Goal: Use online tool/utility: Utilize a website feature to perform a specific function

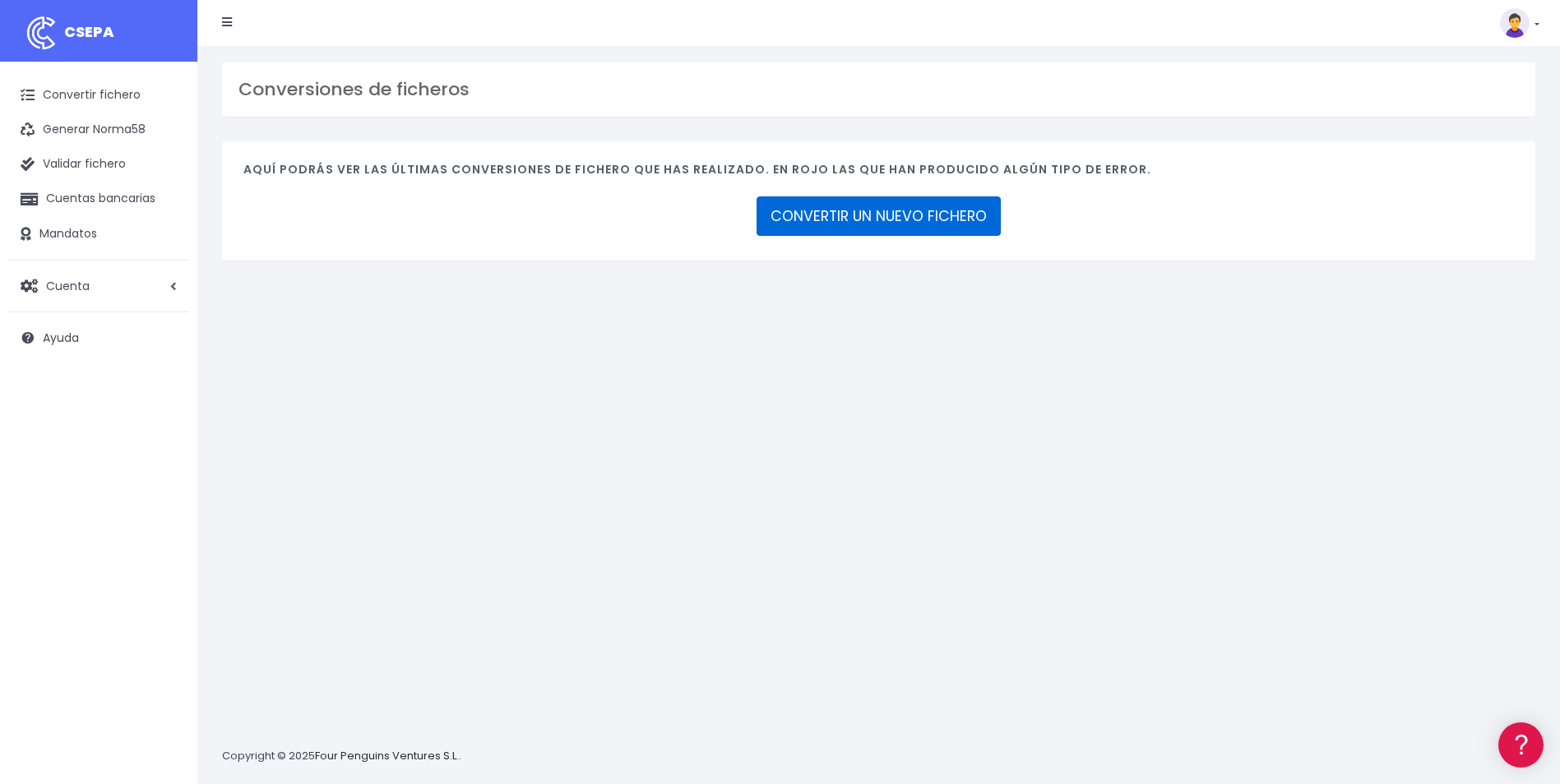
click at [878, 206] on link "CONVERTIR UN NUEVO FICHERO" at bounding box center [879, 216] width 244 height 39
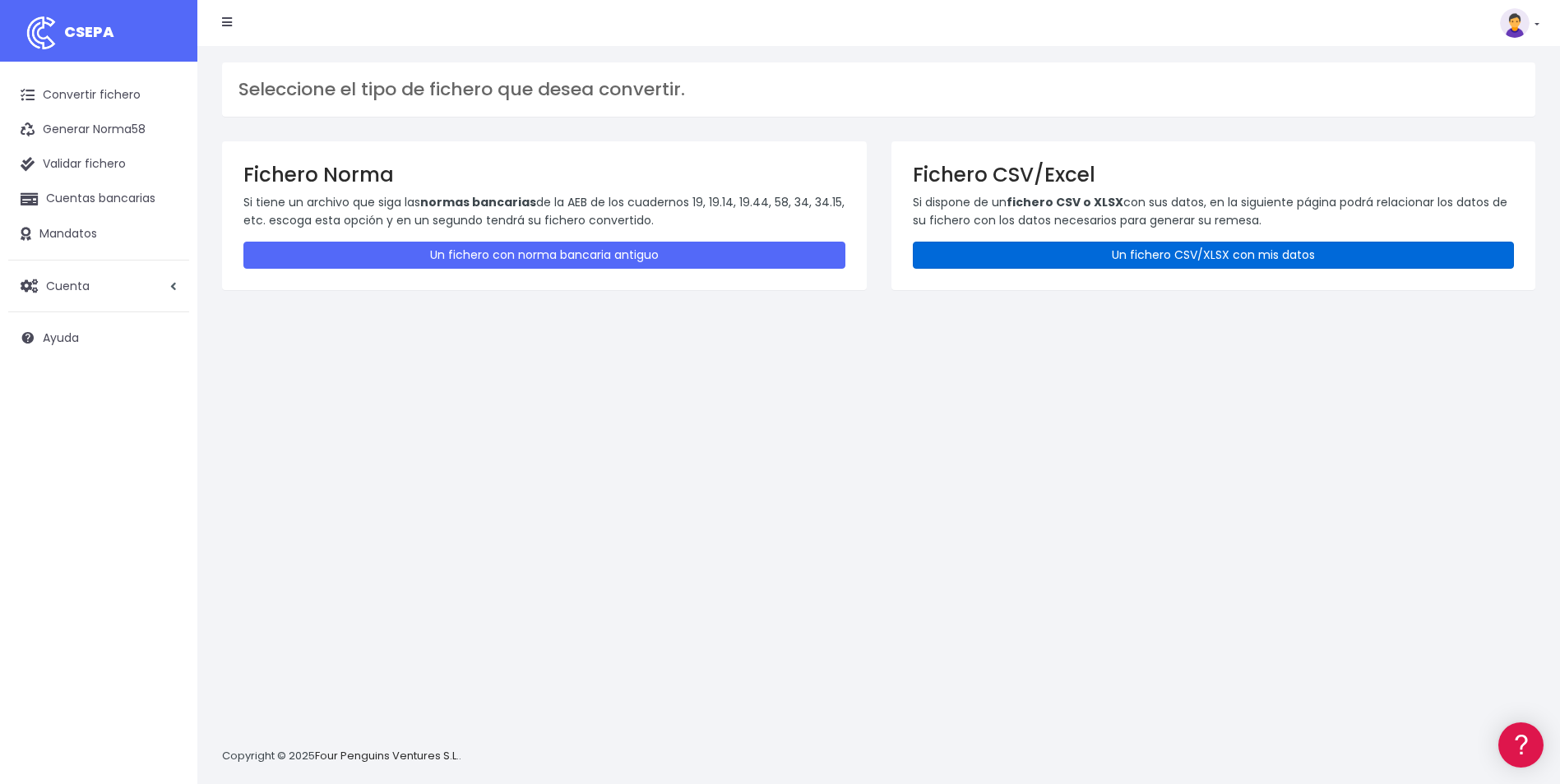
click at [1064, 261] on link "Un fichero CSV/XLSX con mis datos" at bounding box center [1213, 254] width 602 height 27
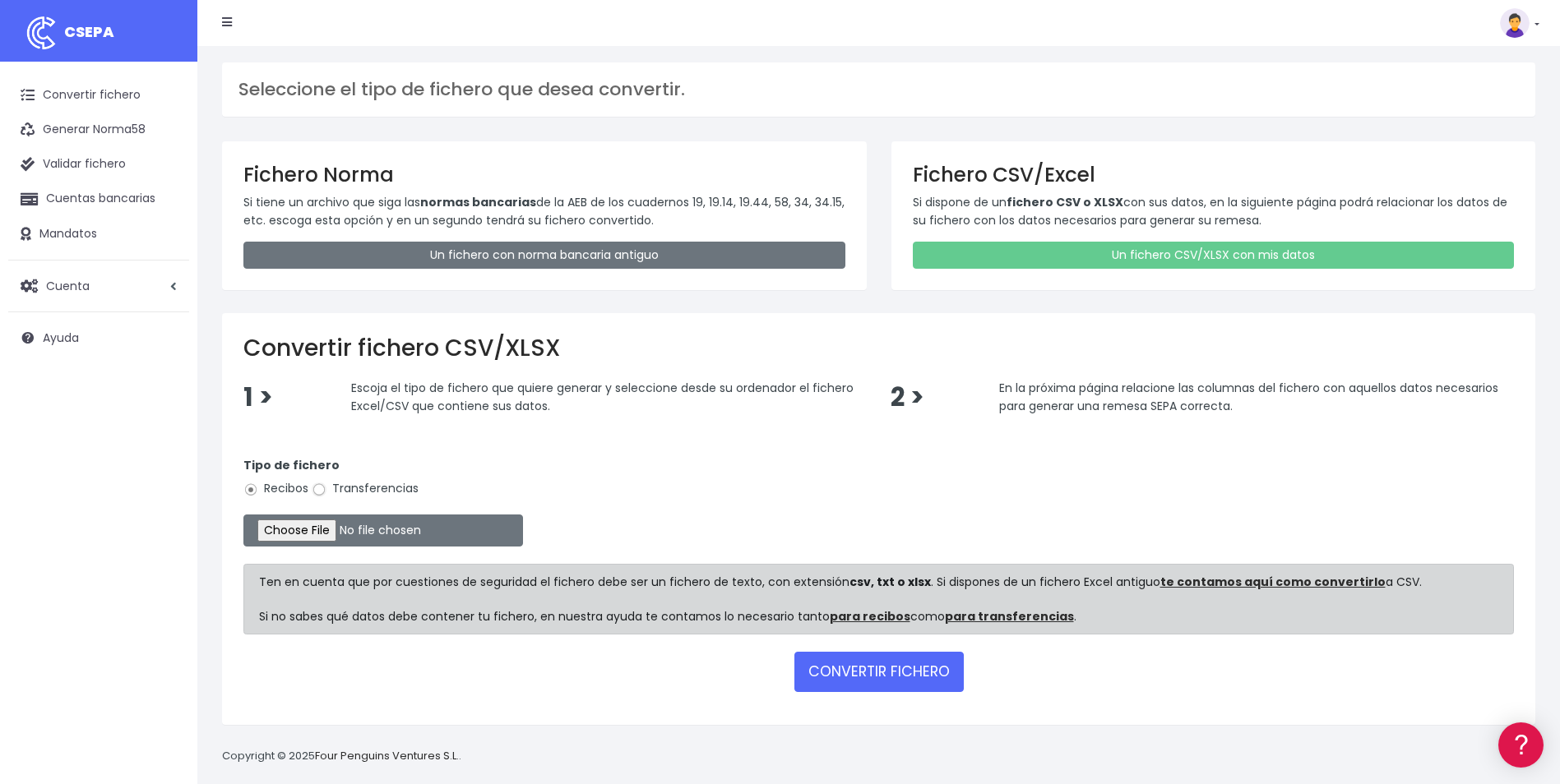
click at [323, 492] on input "Transferencias" at bounding box center [319, 490] width 15 height 15
radio input "true"
click at [311, 533] on input "file" at bounding box center [383, 530] width 280 height 32
type input "C:\fakepath\Copia de PAGOS [GEOGRAPHIC_DATA]csv"
click at [932, 671] on button "CONVERTIR FICHERO" at bounding box center [879, 671] width 169 height 39
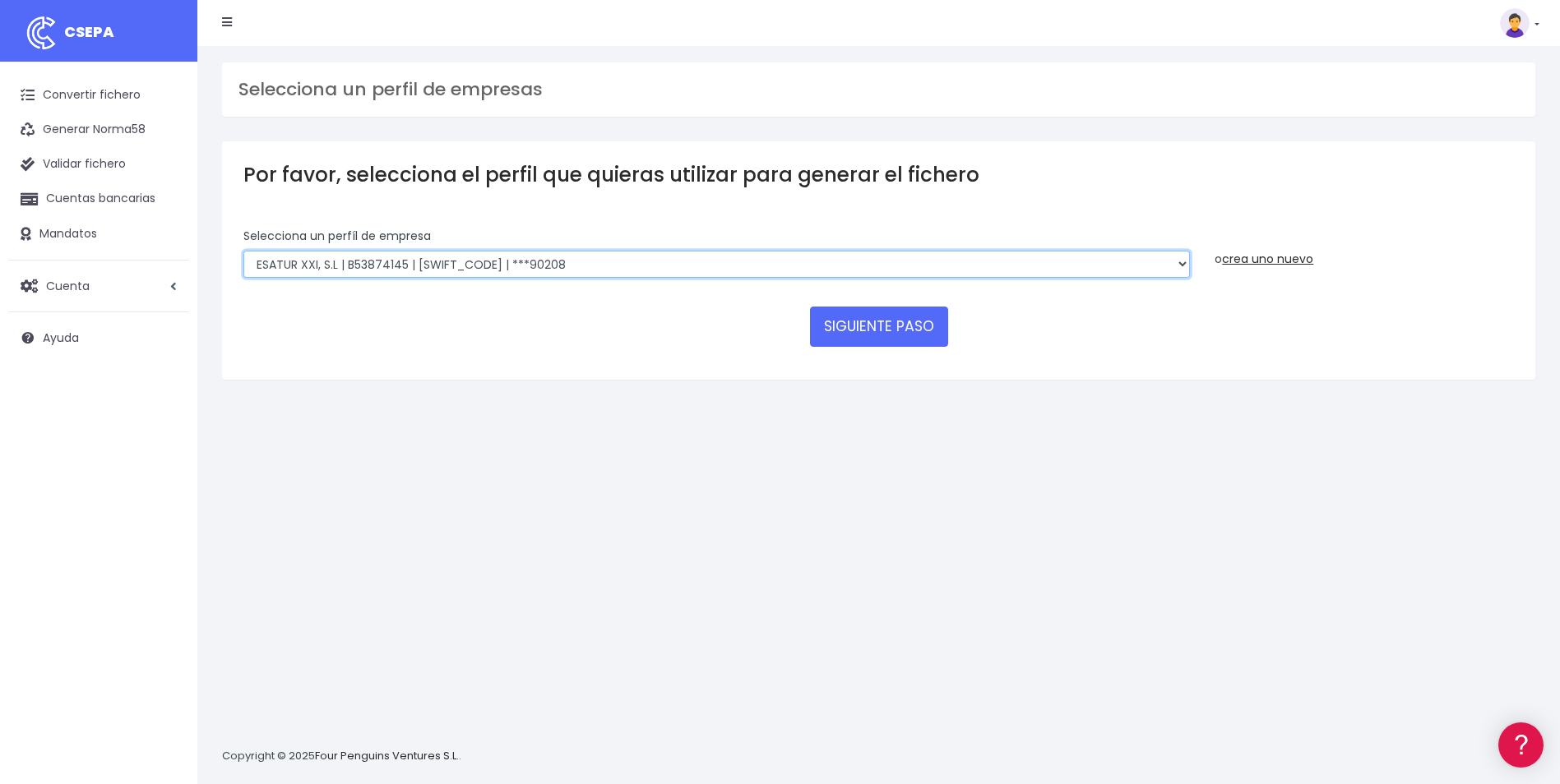
click at [1182, 269] on select "INSTITUTO MEDITERRANEO DE ESTUDIOS DE PR | ES91001B53342739 | BSCHESMMXXX | ***…" at bounding box center [717, 265] width 947 height 28
select select "1201"
click at [243, 251] on select "INSTITUTO MEDITERRANEO DE ESTUDIOS DE PR | ES91001B53342739 | BSCHESMMXXX | ***…" at bounding box center [717, 265] width 947 height 28
click at [862, 332] on button "SIGUIENTE PASO" at bounding box center [879, 327] width 138 height 39
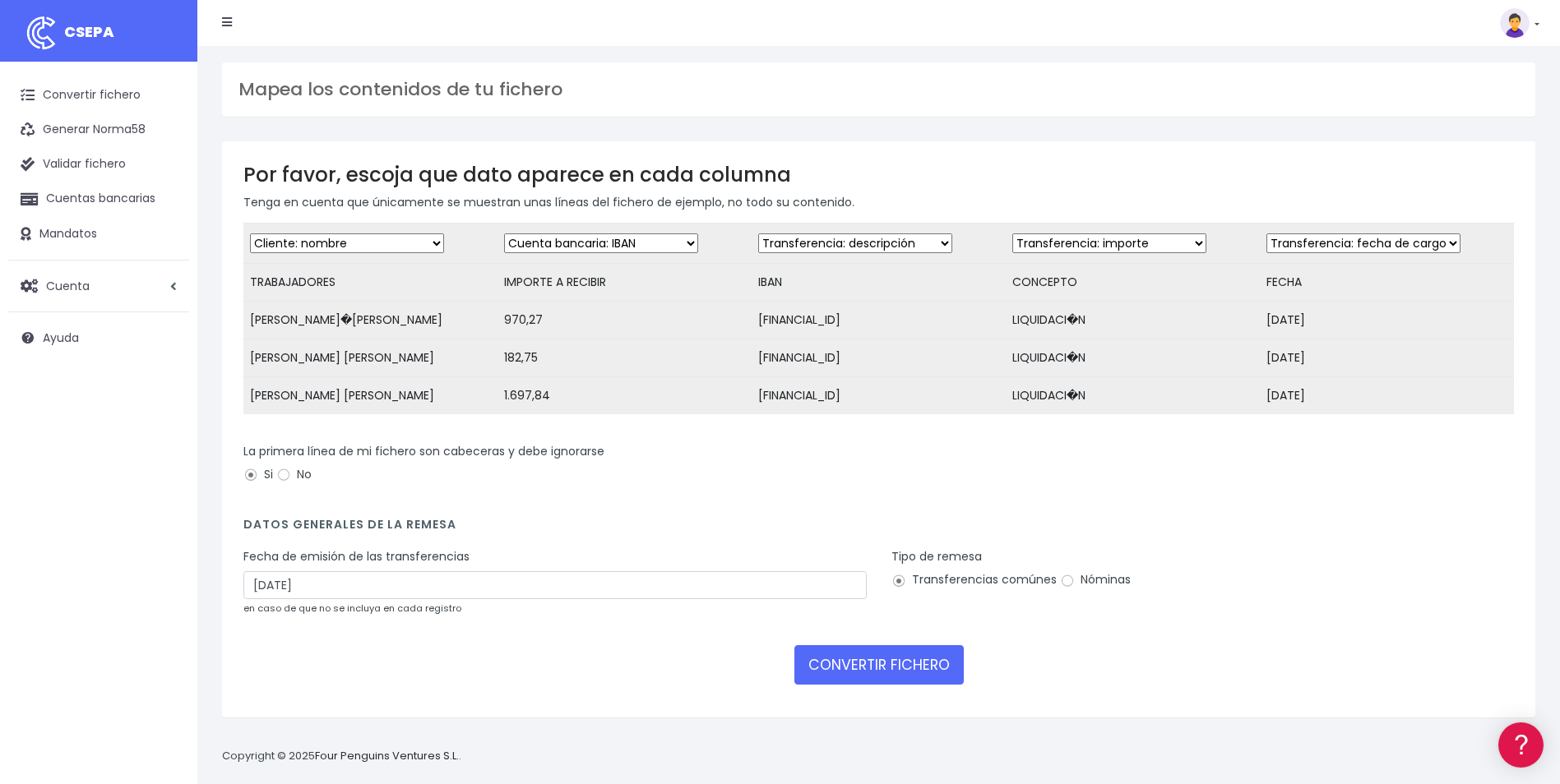
click at [690, 241] on select "Desechar campo Cliente: nombre Cliente: DNI Cliente: Email Cliente: referencia …" at bounding box center [601, 243] width 194 height 20
select select "amount"
click at [504, 234] on select "Desechar campo Cliente: nombre Cliente: DNI Cliente: Email Cliente: referencia …" at bounding box center [601, 243] width 194 height 20
click at [938, 242] on select "Desechar campo Cliente: nombre Cliente: DNI Cliente: Email Cliente: referencia …" at bounding box center [855, 243] width 194 height 20
select select "iban"
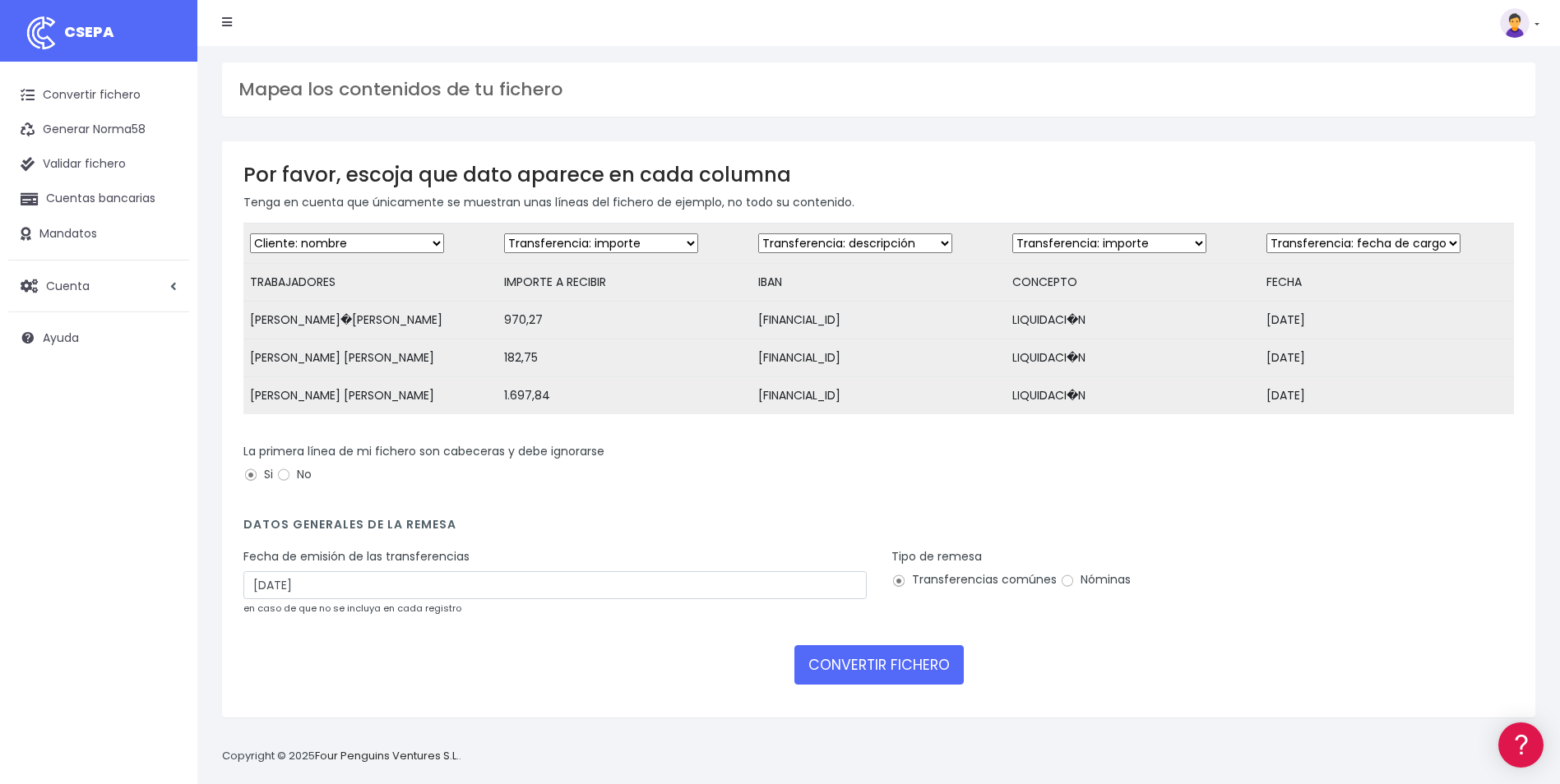
click at [758, 234] on select "Desechar campo Cliente: nombre Cliente: DNI Cliente: Email Cliente: referencia …" at bounding box center [855, 243] width 194 height 20
click at [1183, 246] on select "Desechar campo Cliente: nombre Cliente: DNI Cliente: Email Cliente: referencia …" at bounding box center [1109, 243] width 194 height 20
select select "description"
click at [1012, 234] on select "Desechar campo Cliente: nombre Cliente: DNI Cliente: Email Cliente: referencia …" at bounding box center [1109, 243] width 194 height 20
click at [1445, 251] on select "Desechar campo Cliente: nombre Cliente: DNI Cliente: Email Cliente: referencia …" at bounding box center [1364, 243] width 194 height 20
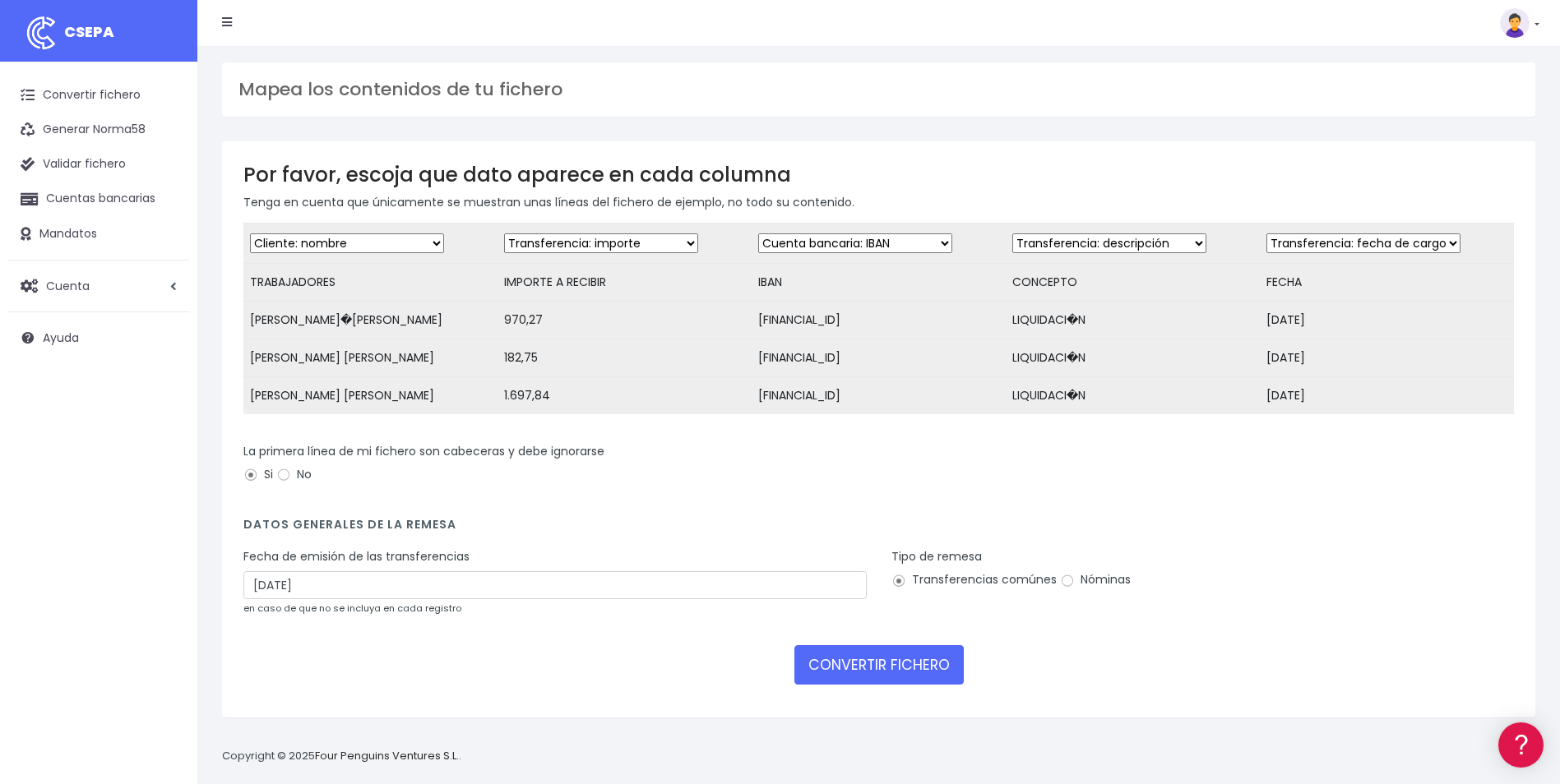
click at [1267, 234] on select "Desechar campo Cliente: nombre Cliente: DNI Cliente: Email Cliente: referencia …" at bounding box center [1364, 243] width 194 height 20
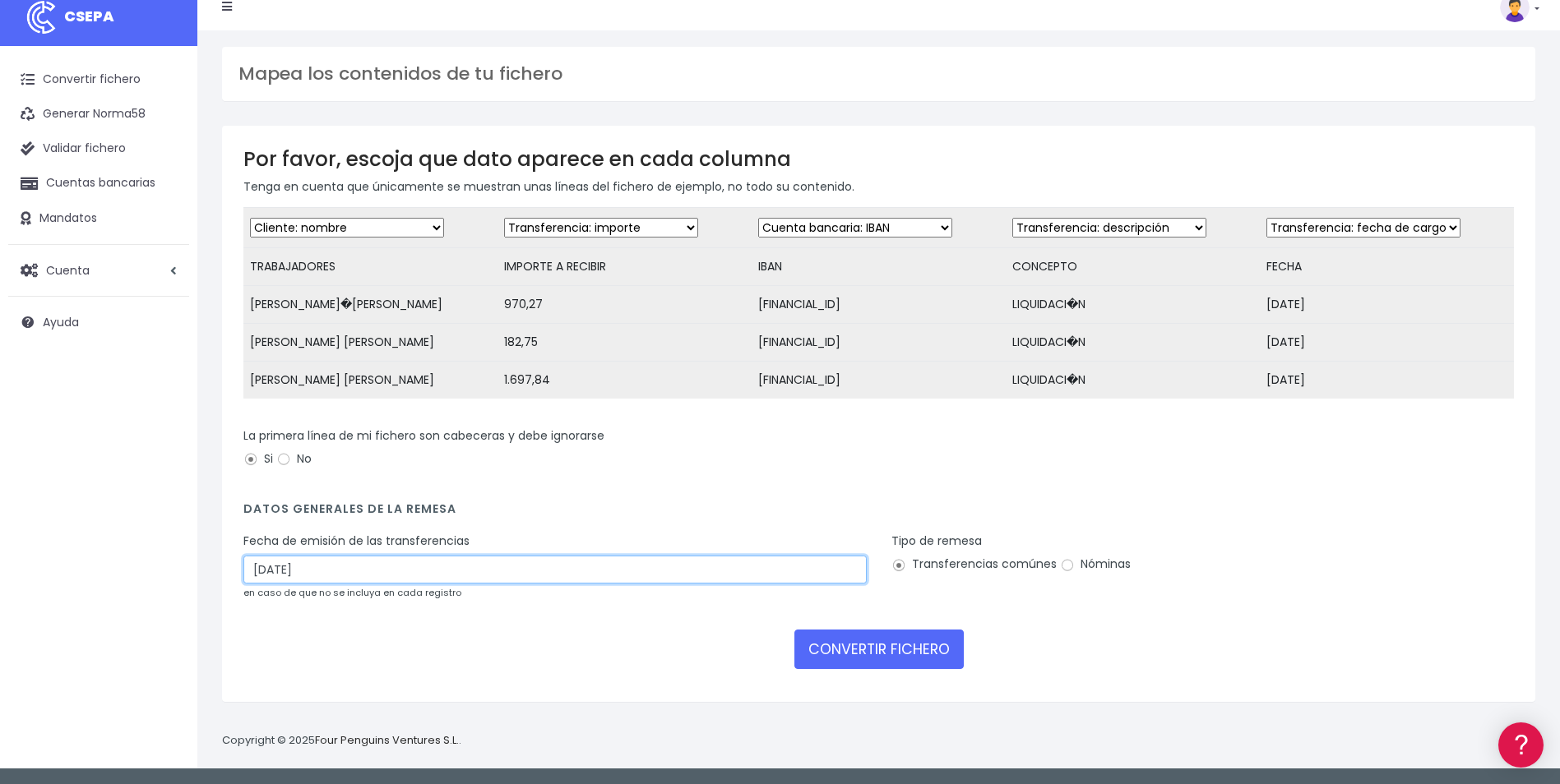
click at [400, 582] on input "13/09/2025" at bounding box center [555, 570] width 624 height 28
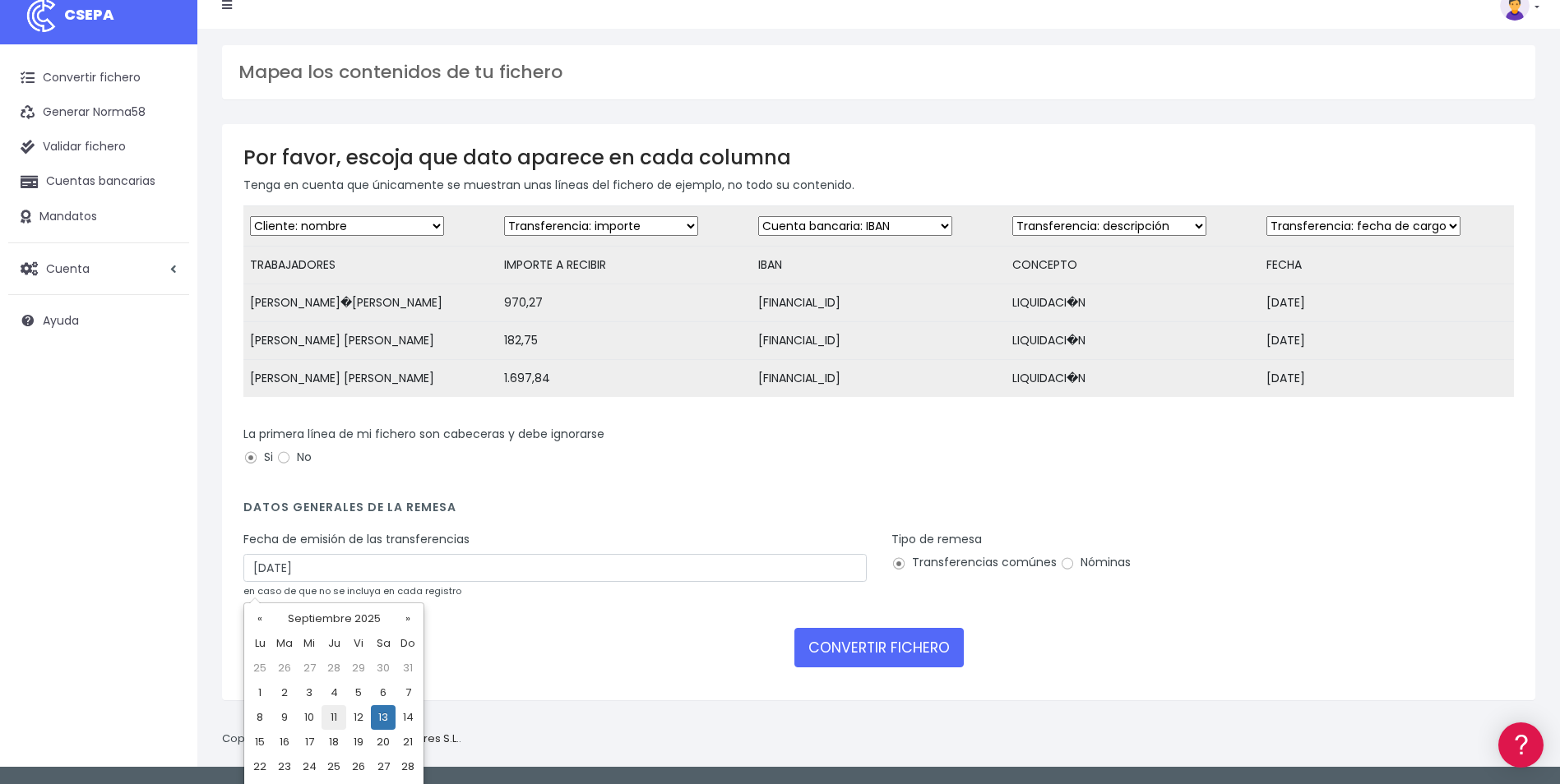
click at [326, 721] on td "11" at bounding box center [333, 717] width 24 height 24
type input "11/09/2025"
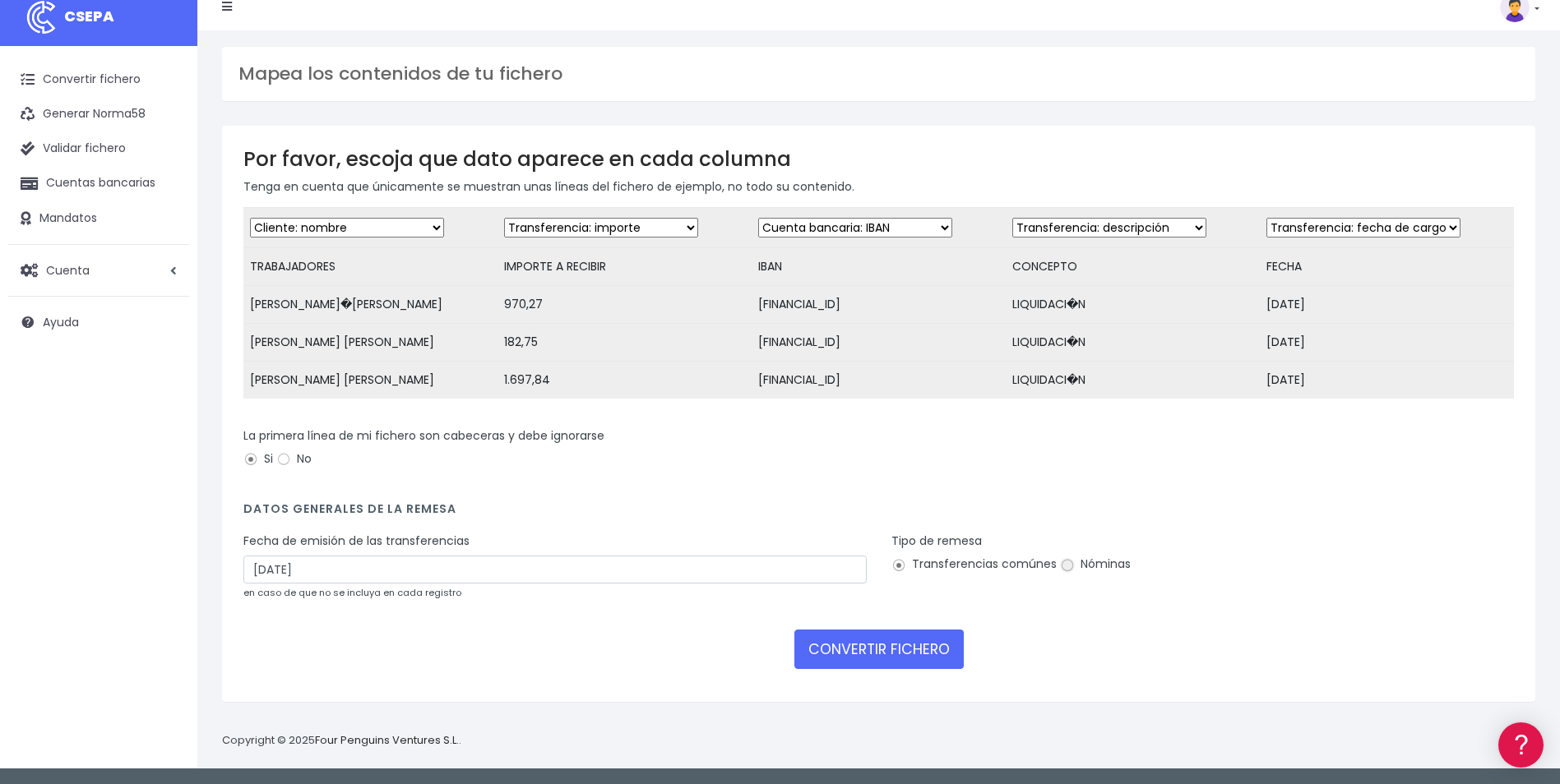
click at [1069, 573] on input "Nóminas" at bounding box center [1068, 566] width 15 height 15
radio input "true"
click at [904, 668] on button "CONVERTIR FICHERO" at bounding box center [879, 650] width 169 height 39
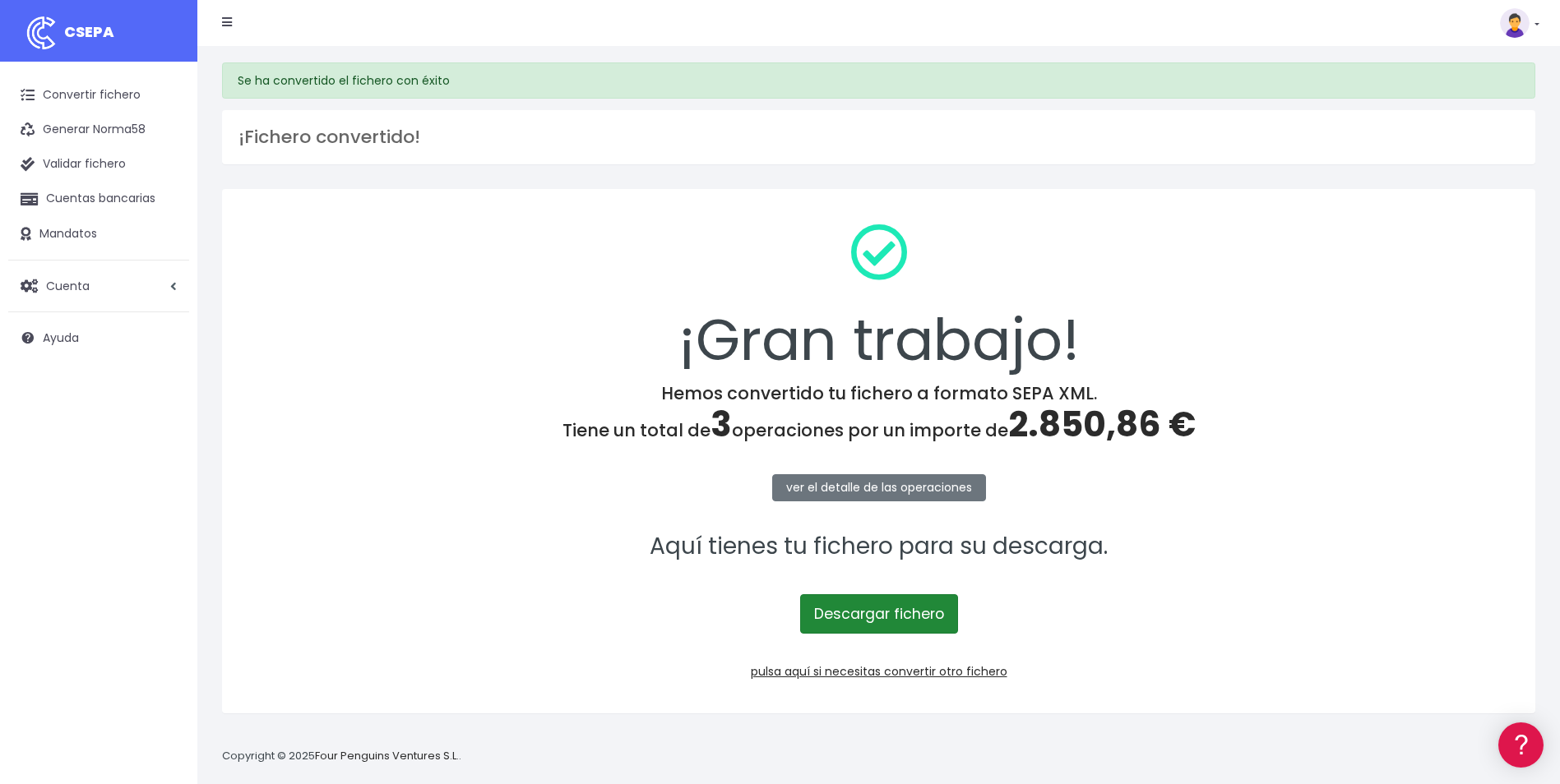
click at [930, 606] on link "Descargar fichero" at bounding box center [879, 614] width 158 height 39
click at [458, 276] on div "¡Gran trabajo!" at bounding box center [878, 297] width 1271 height 173
